Goal: Use online tool/utility

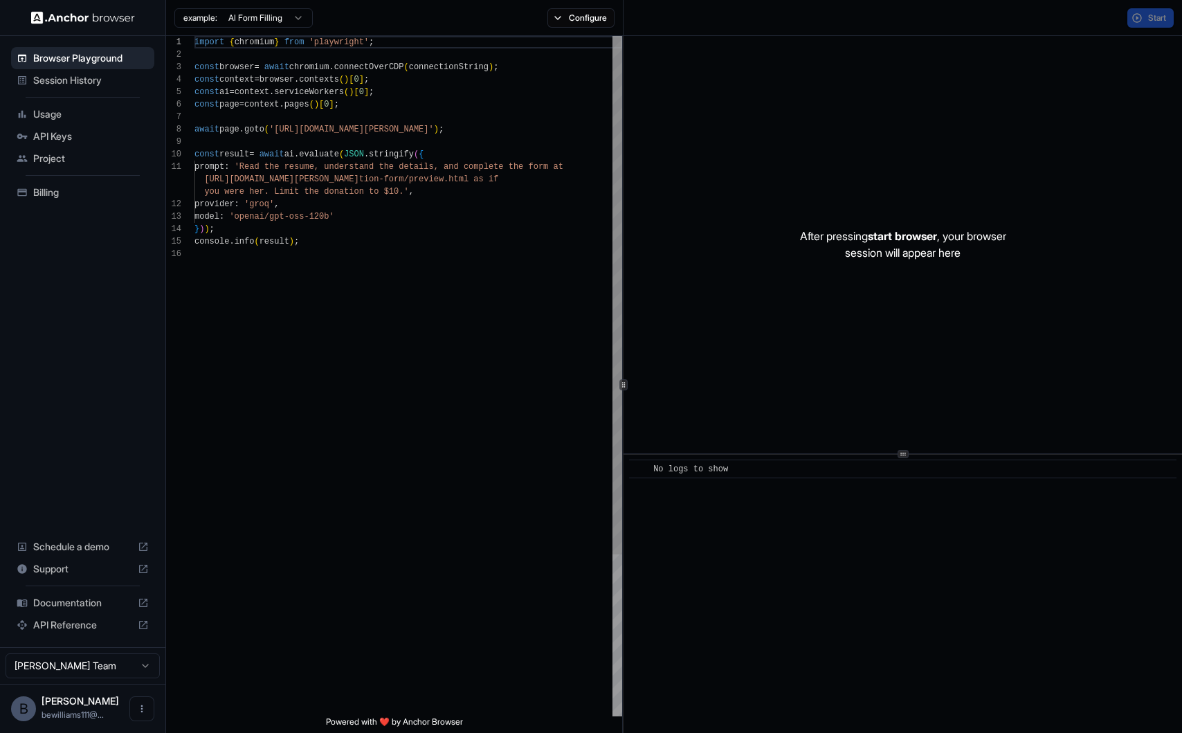
scroll to position [125, 0]
click at [872, 299] on div "After pressing start browser , your browser session will appear here" at bounding box center [903, 244] width 559 height 417
click at [810, 196] on div "After pressing start browser , your browser session will appear here" at bounding box center [903, 244] width 559 height 417
click at [1128, 23] on button "Start" at bounding box center [1151, 17] width 46 height 19
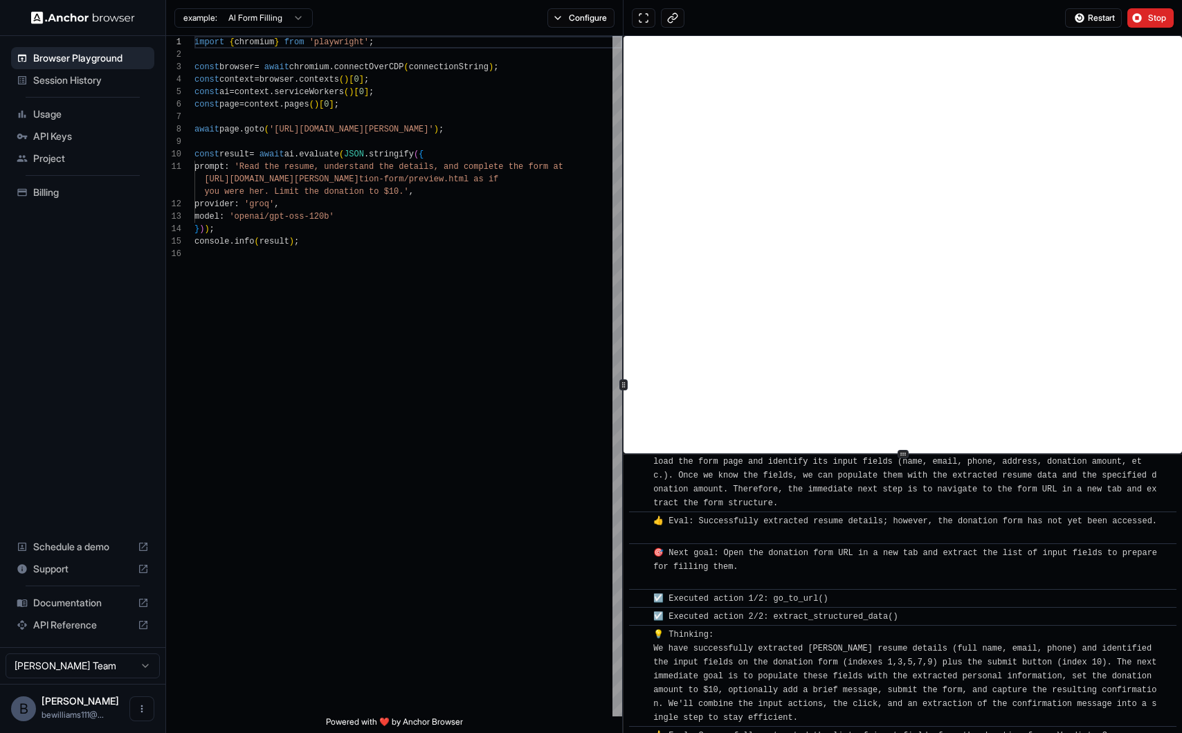
scroll to position [0, 0]
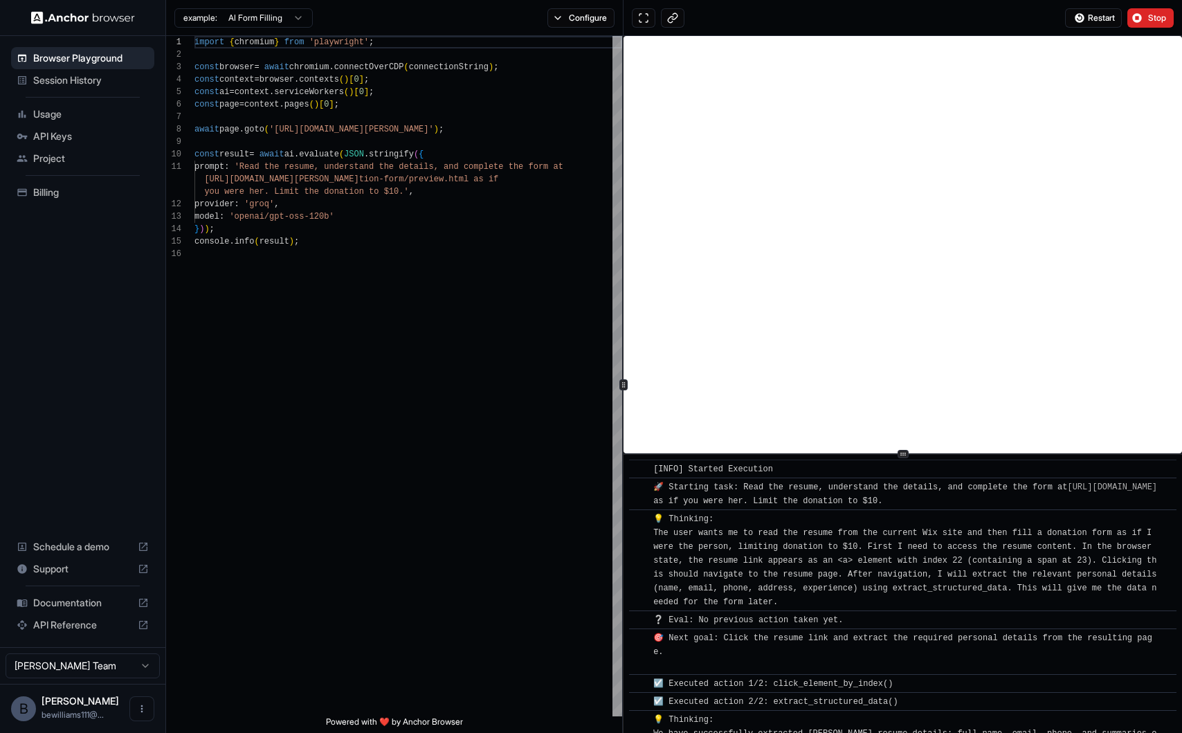
click at [101, 75] on span "Session History" at bounding box center [91, 80] width 116 height 14
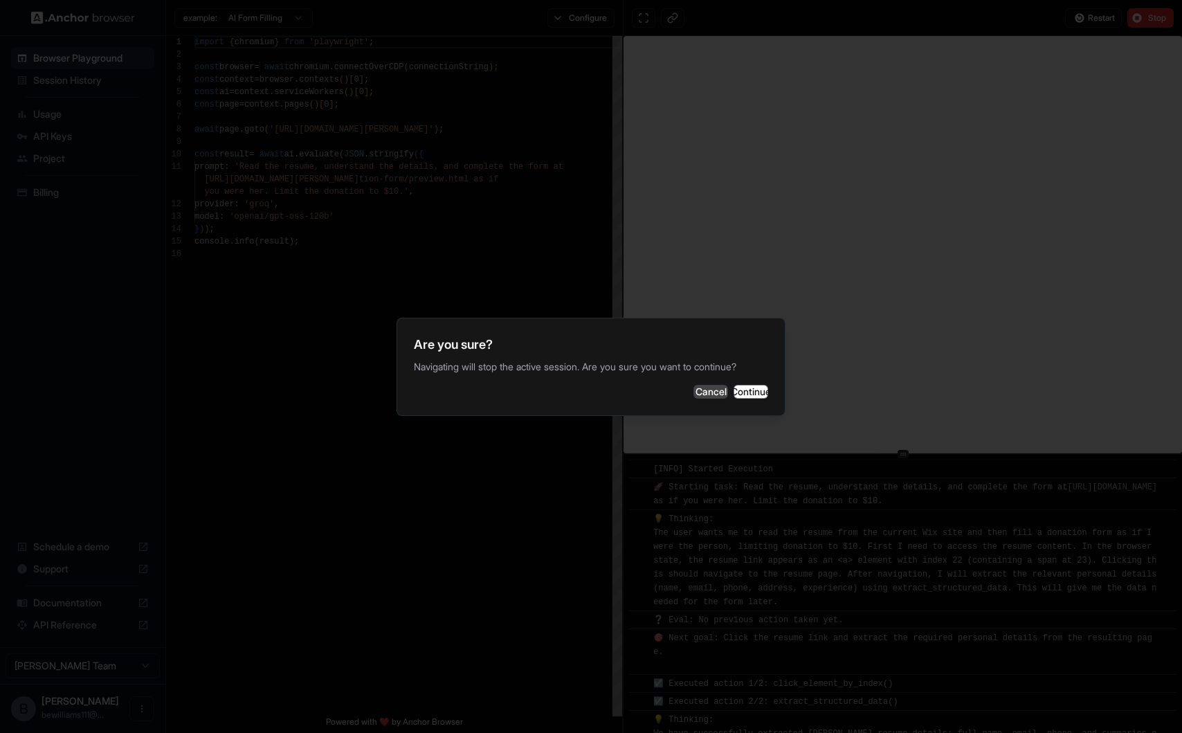
click at [694, 395] on button "Cancel" at bounding box center [711, 392] width 35 height 14
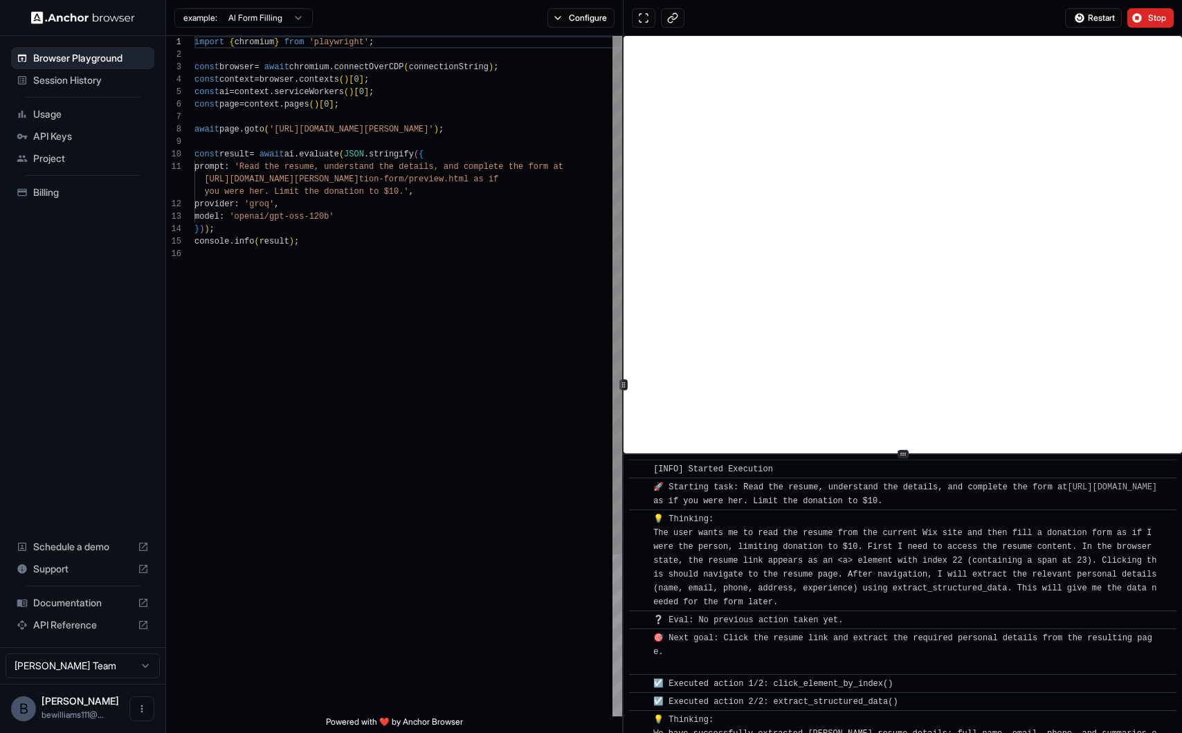
type textarea "**********"
click at [313, 197] on div "console . info ( result ) ; } ) ) ; provider : 'groq' , model : 'openai/gpt-oss…" at bounding box center [409, 482] width 428 height 892
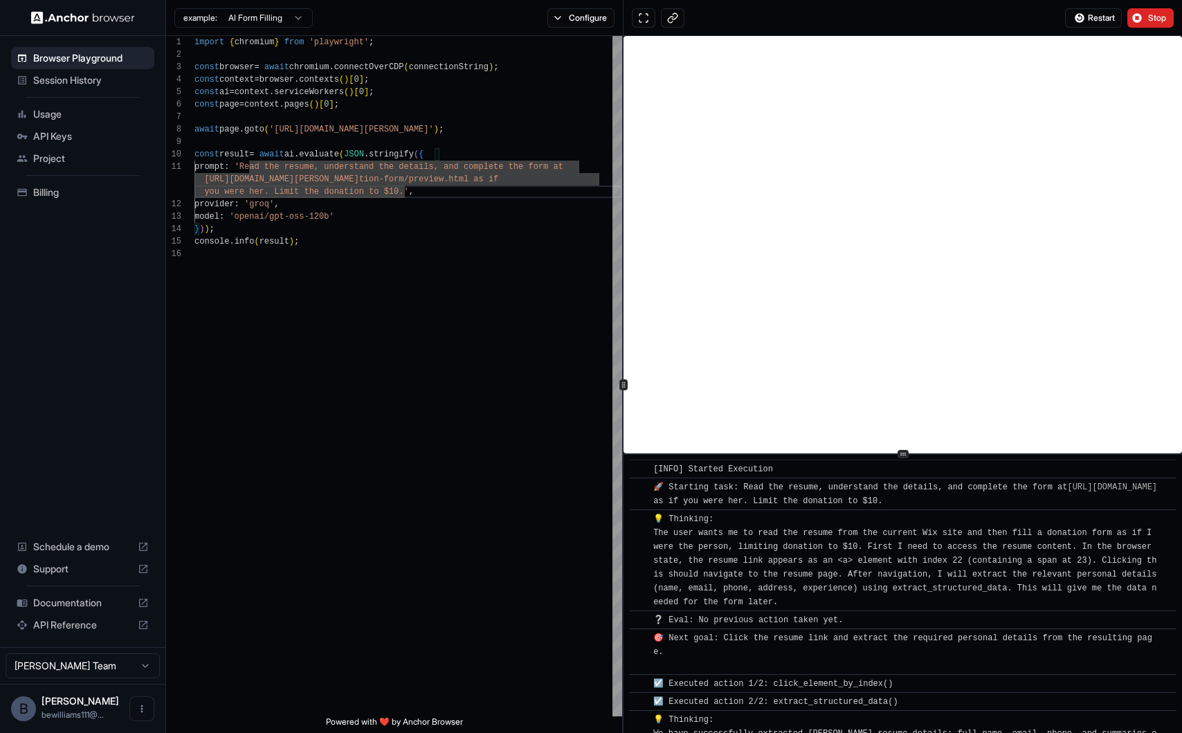
click at [103, 626] on span "API Reference" at bounding box center [82, 625] width 99 height 14
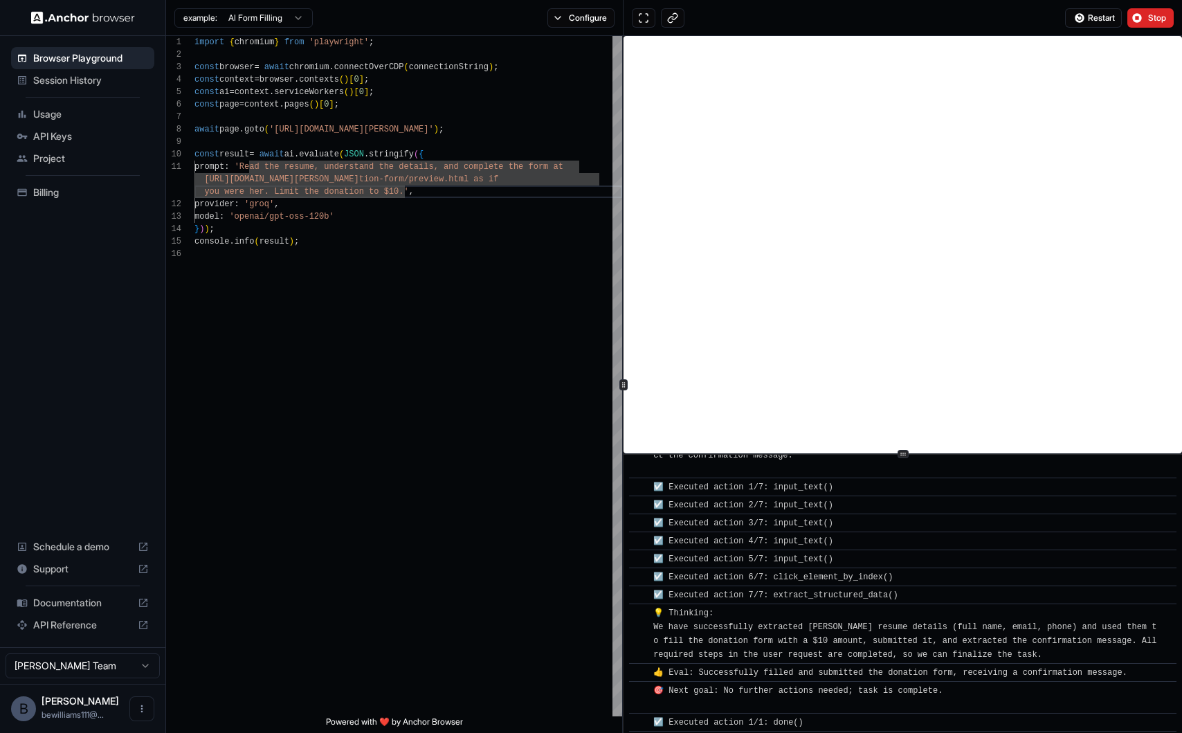
scroll to position [739, 0]
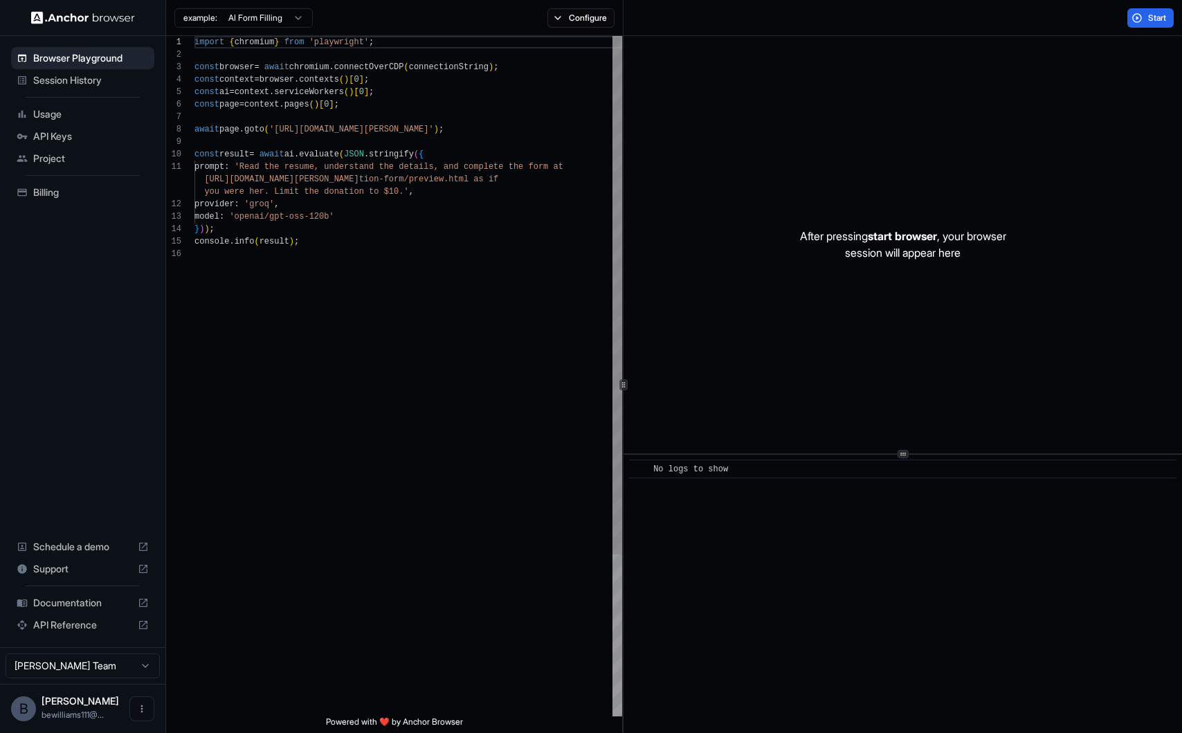
scroll to position [125, 0]
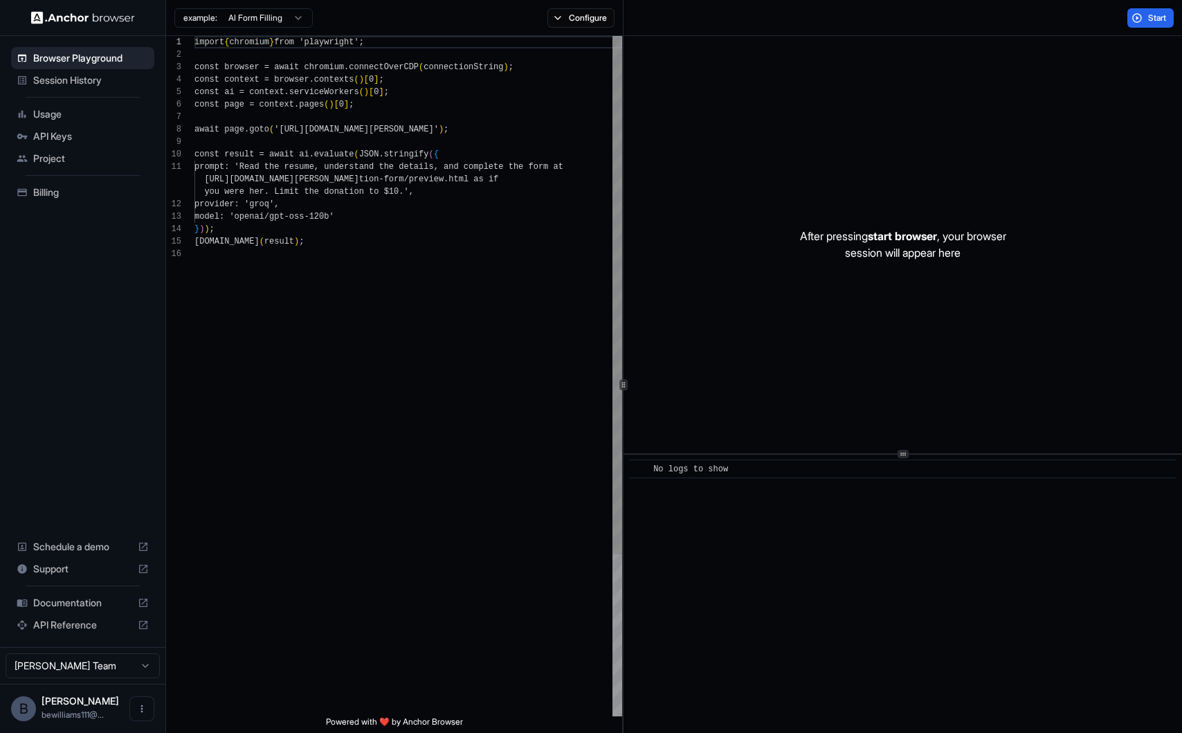
scroll to position [125, 0]
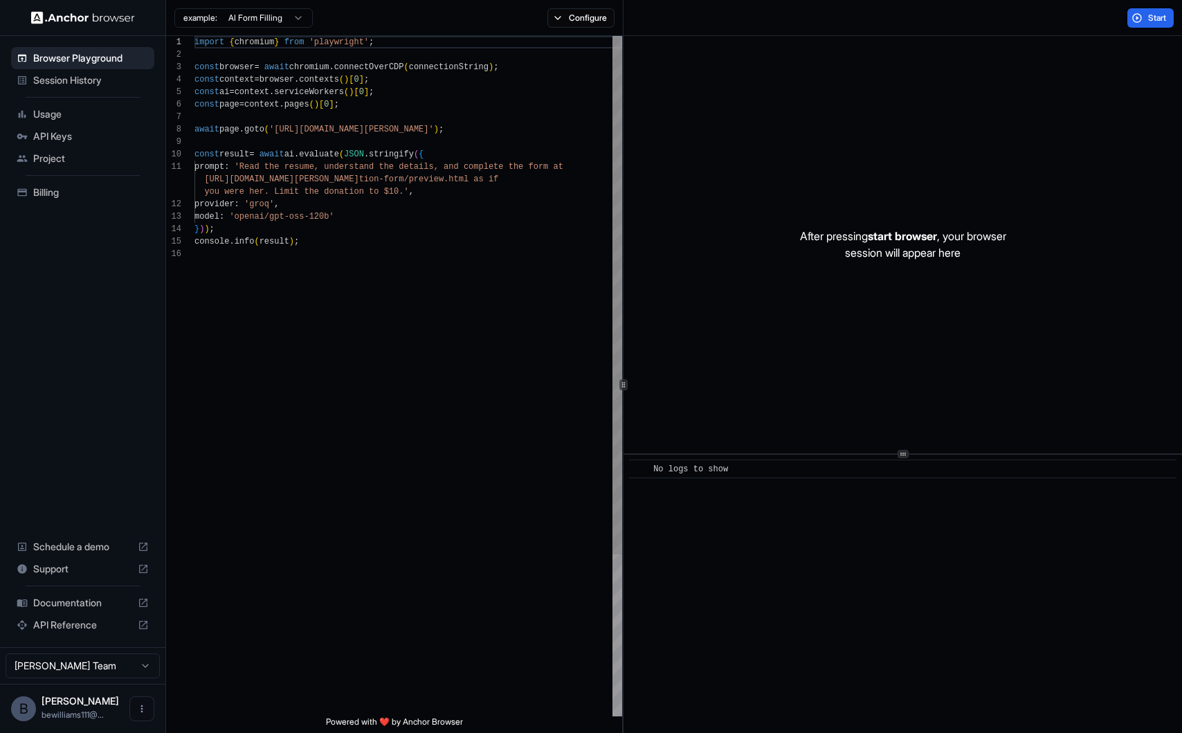
scroll to position [125, 0]
